Goal: Task Accomplishment & Management: Manage account settings

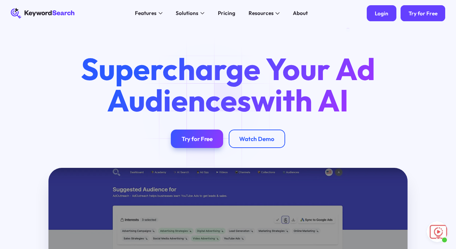
click at [375, 16] on div "Login" at bounding box center [382, 13] width 14 height 7
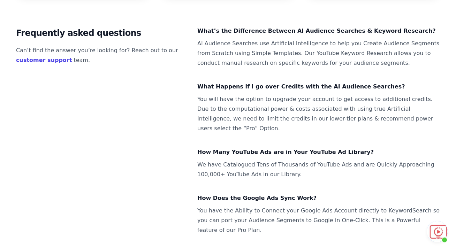
scroll to position [579, 0]
click at [43, 63] on link "customer support" at bounding box center [44, 60] width 56 height 7
click at [63, 63] on link "customer support" at bounding box center [44, 60] width 56 height 7
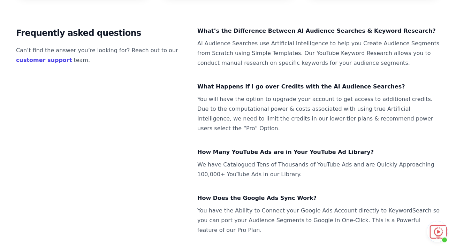
scroll to position [576, 0]
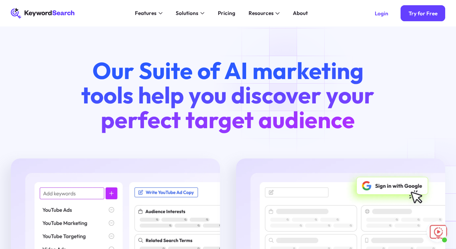
scroll to position [678, 0]
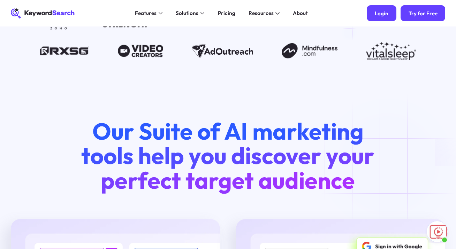
click at [375, 15] on div "Login" at bounding box center [382, 13] width 14 height 7
